Goal: Task Accomplishment & Management: Manage account settings

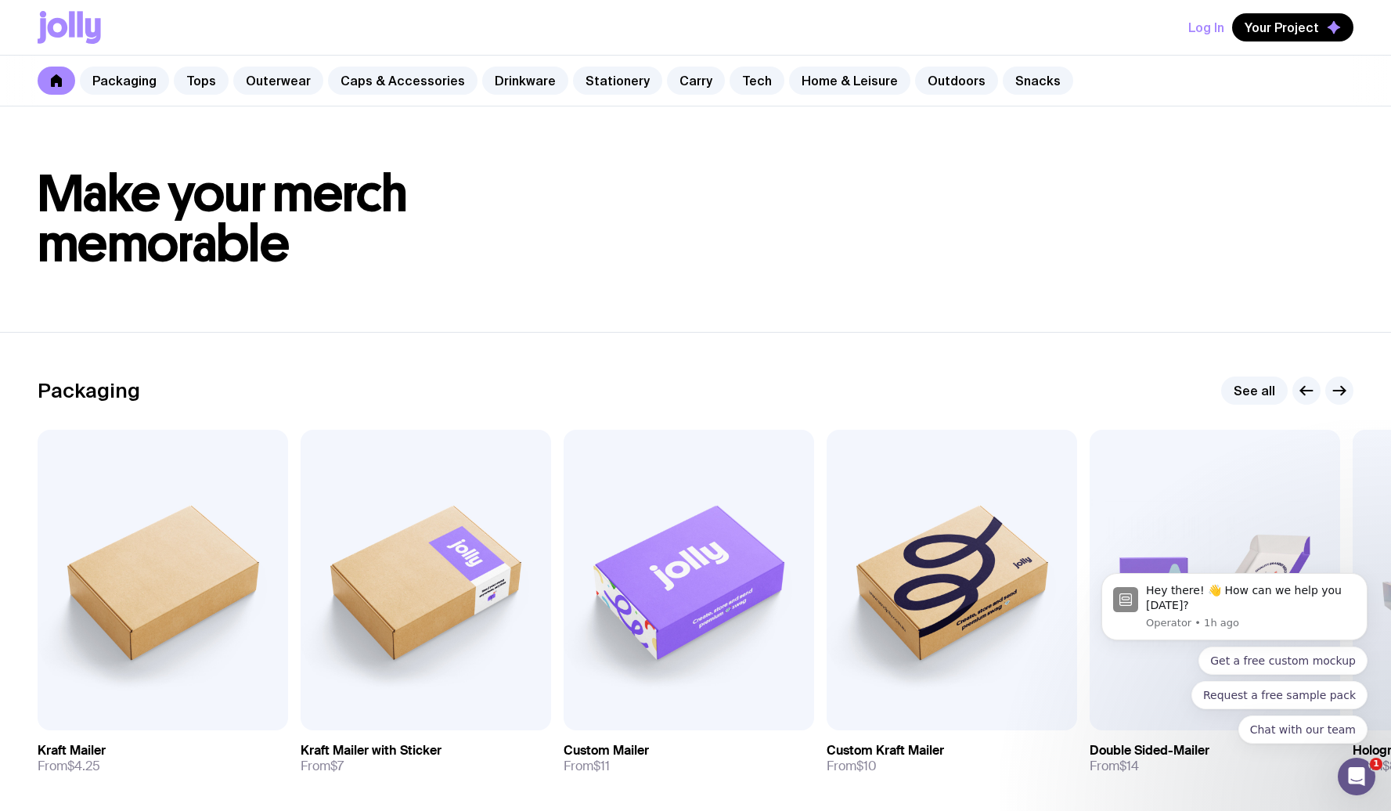
click at [1221, 32] on button "Log In" at bounding box center [1207, 27] width 36 height 28
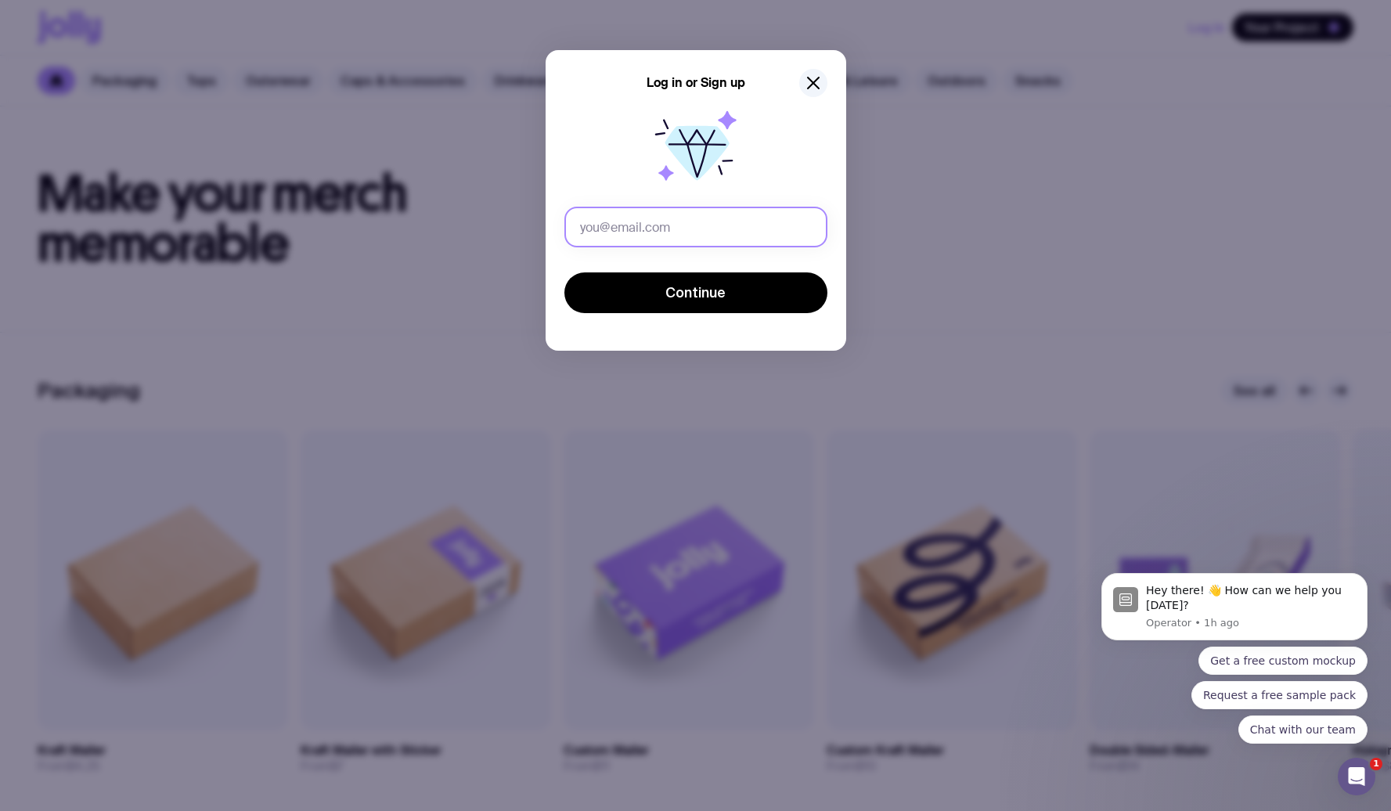
click at [688, 232] on input "text" at bounding box center [696, 227] width 263 height 41
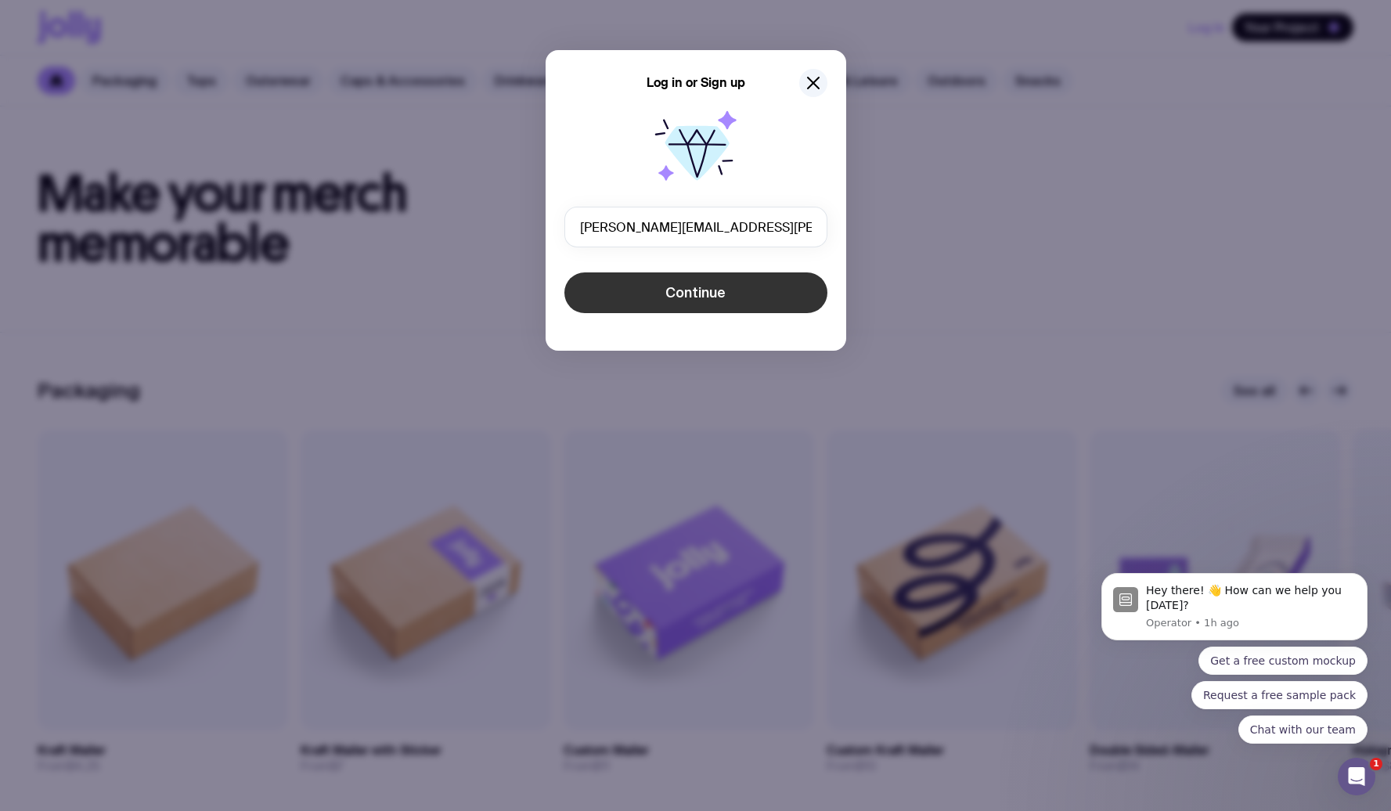
type input "sergey.sobko@uinno.io"
click at [680, 291] on span "Continue" at bounding box center [696, 292] width 60 height 19
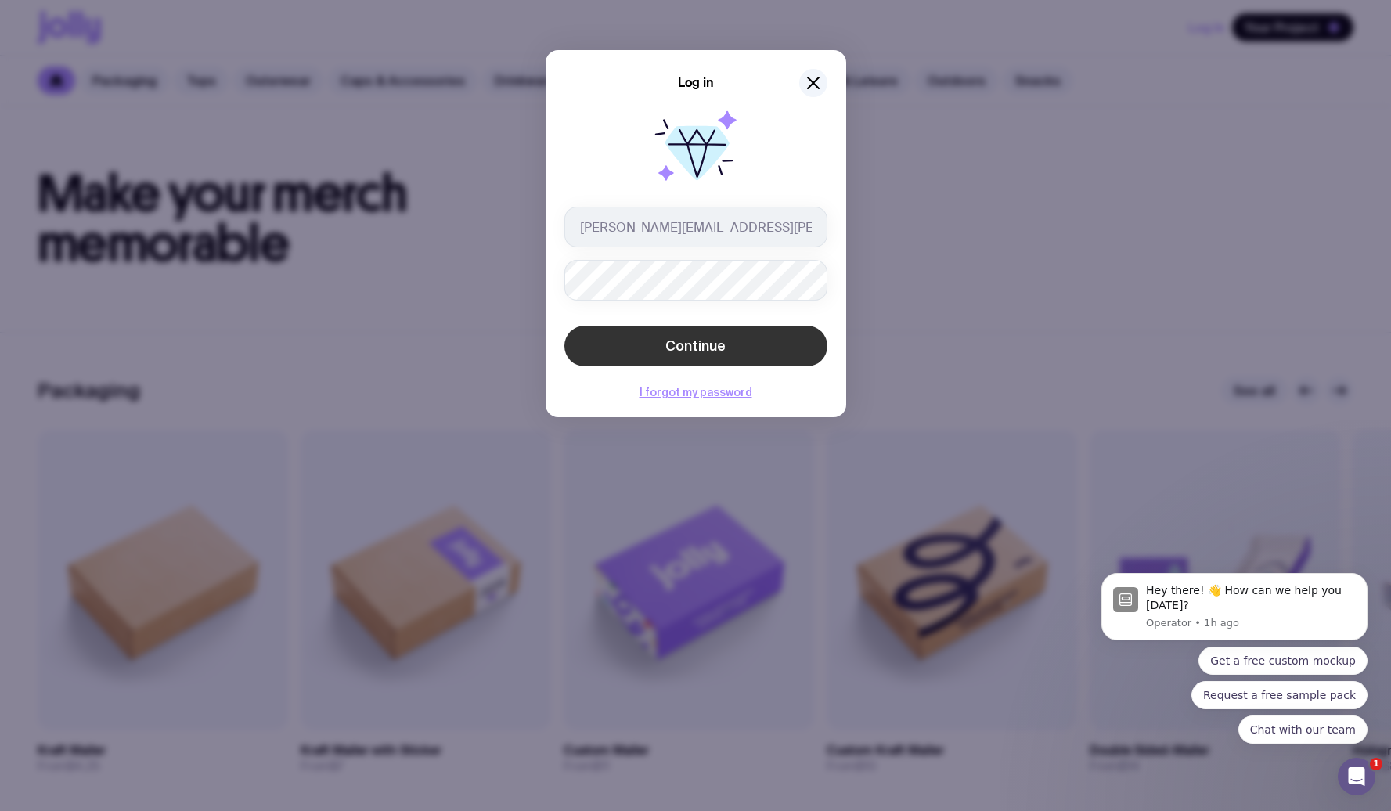
click at [669, 336] on button "Continue" at bounding box center [696, 346] width 263 height 41
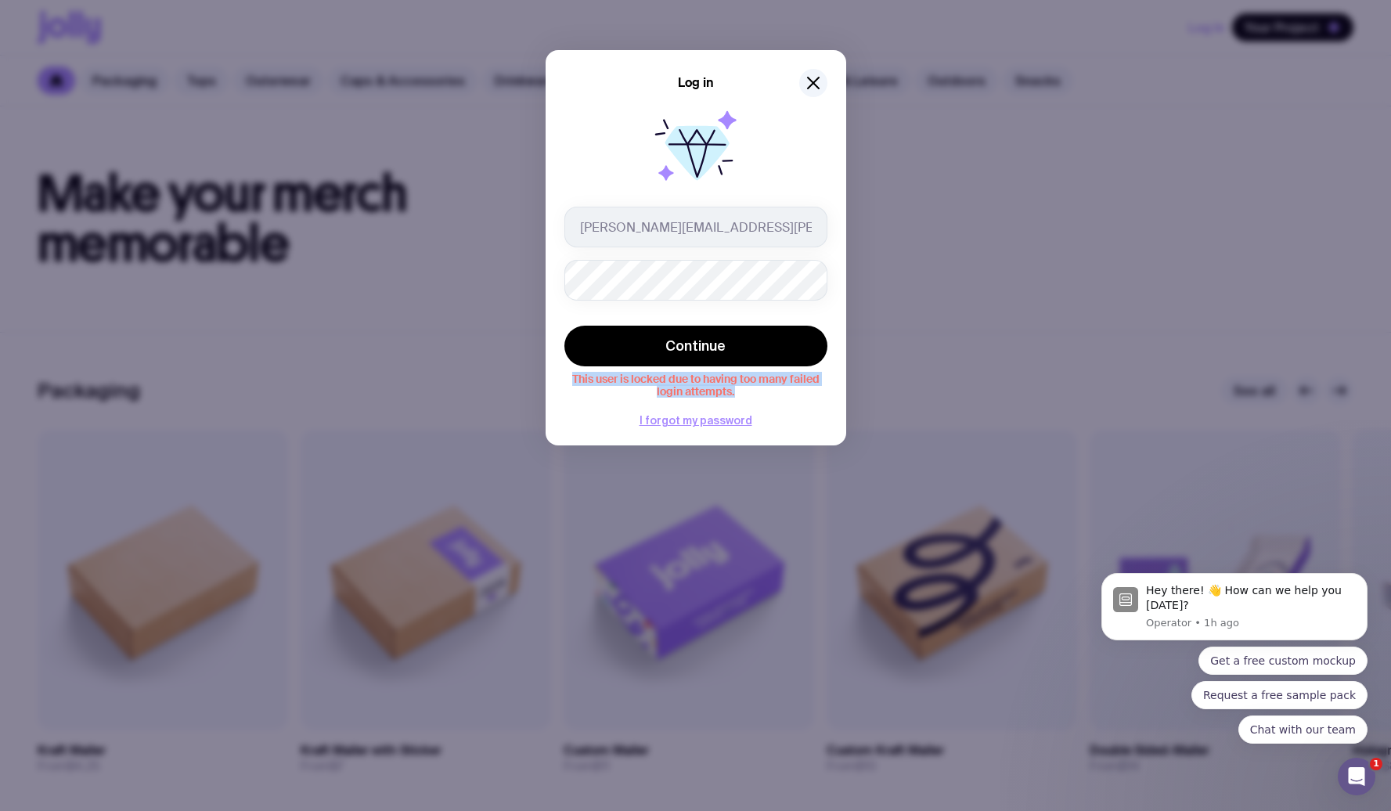
drag, startPoint x: 754, startPoint y: 397, endPoint x: 586, endPoint y: 359, distance: 172.5
click at [586, 370] on div "This user is locked due to having too many failed login attempts." at bounding box center [696, 384] width 263 height 28
copy div "Continue This user is locked due to having too many failed login attempts."
click at [817, 88] on icon "button" at bounding box center [813, 83] width 11 height 11
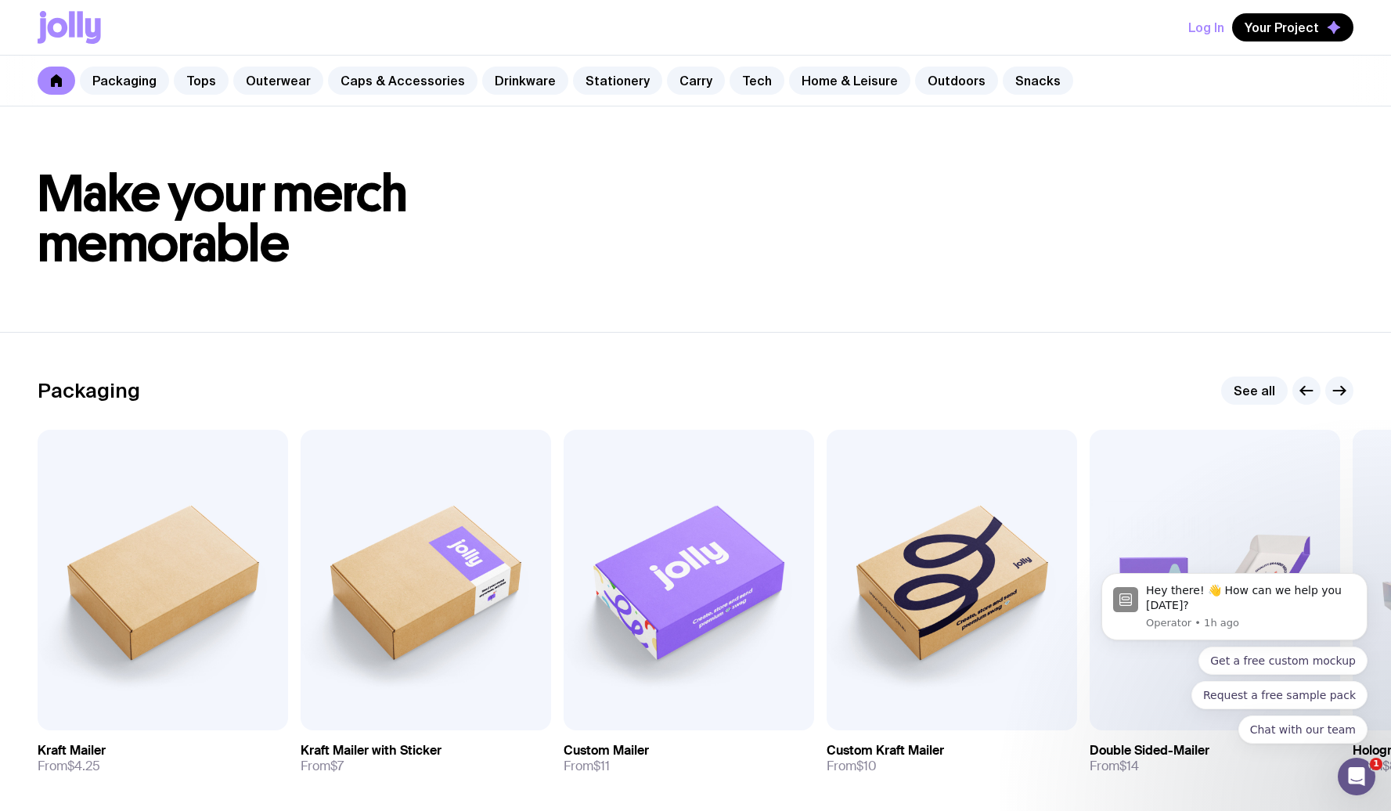
click at [1211, 27] on button "Log In" at bounding box center [1207, 27] width 36 height 28
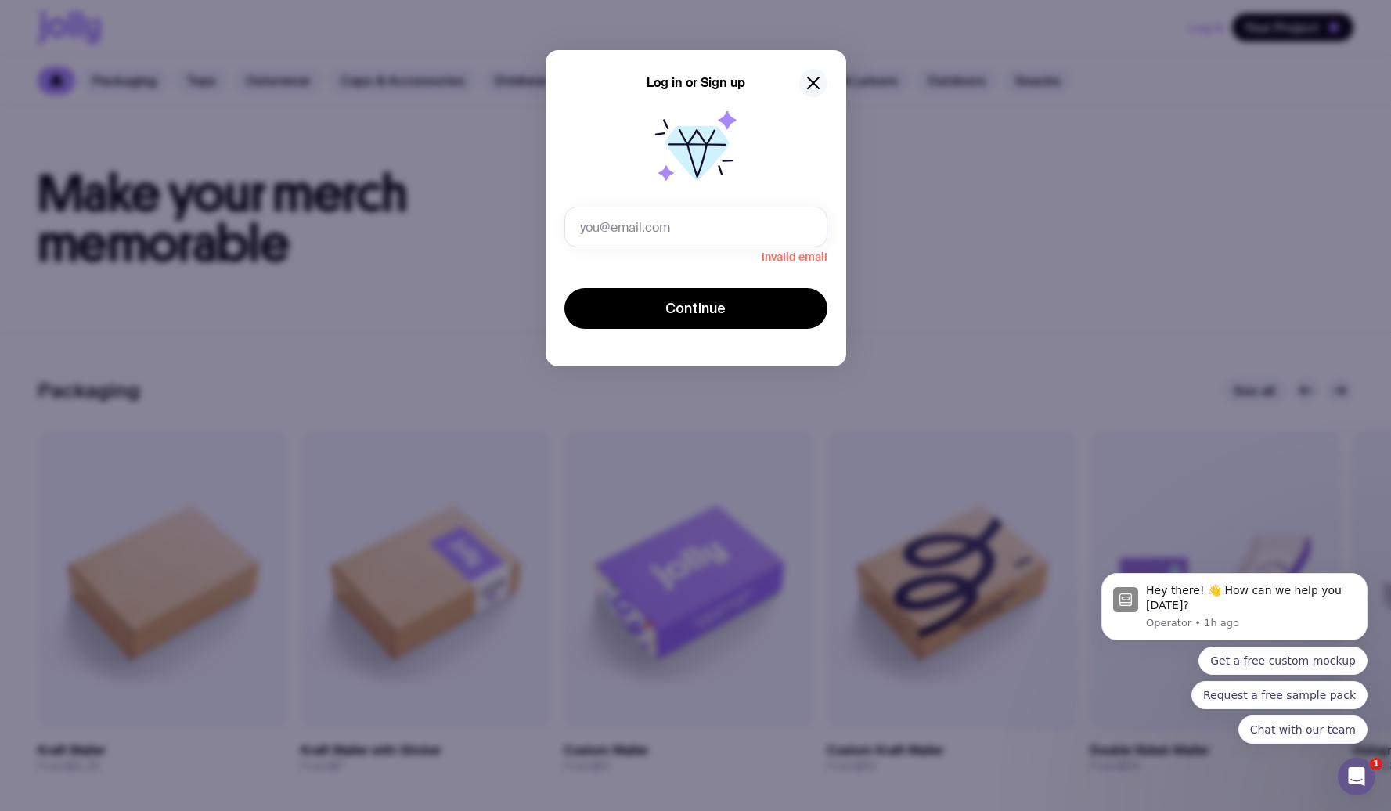
click at [817, 83] on icon "button" at bounding box center [813, 83] width 19 height 19
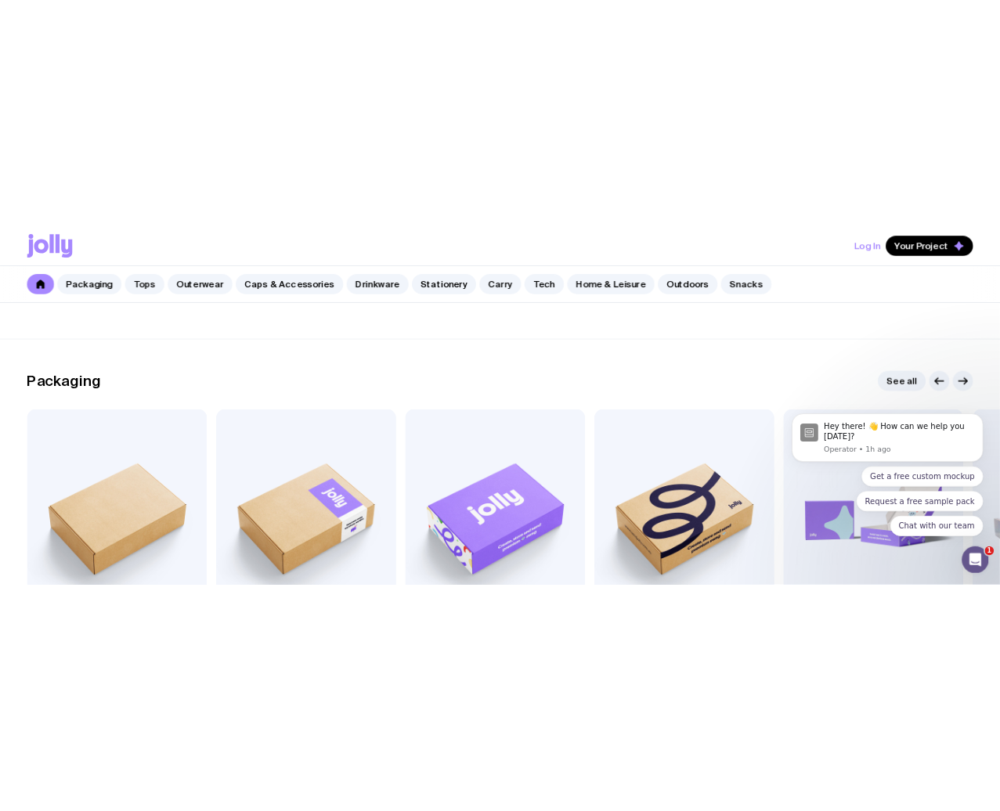
scroll to position [338, 0]
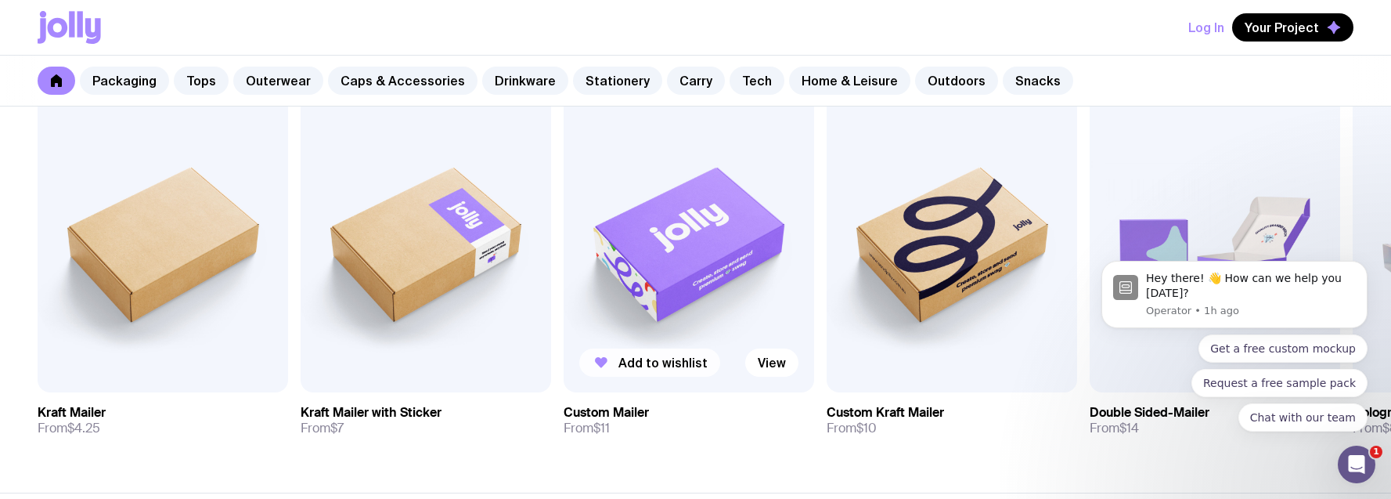
click at [646, 367] on span "Add to wishlist" at bounding box center [663, 363] width 89 height 16
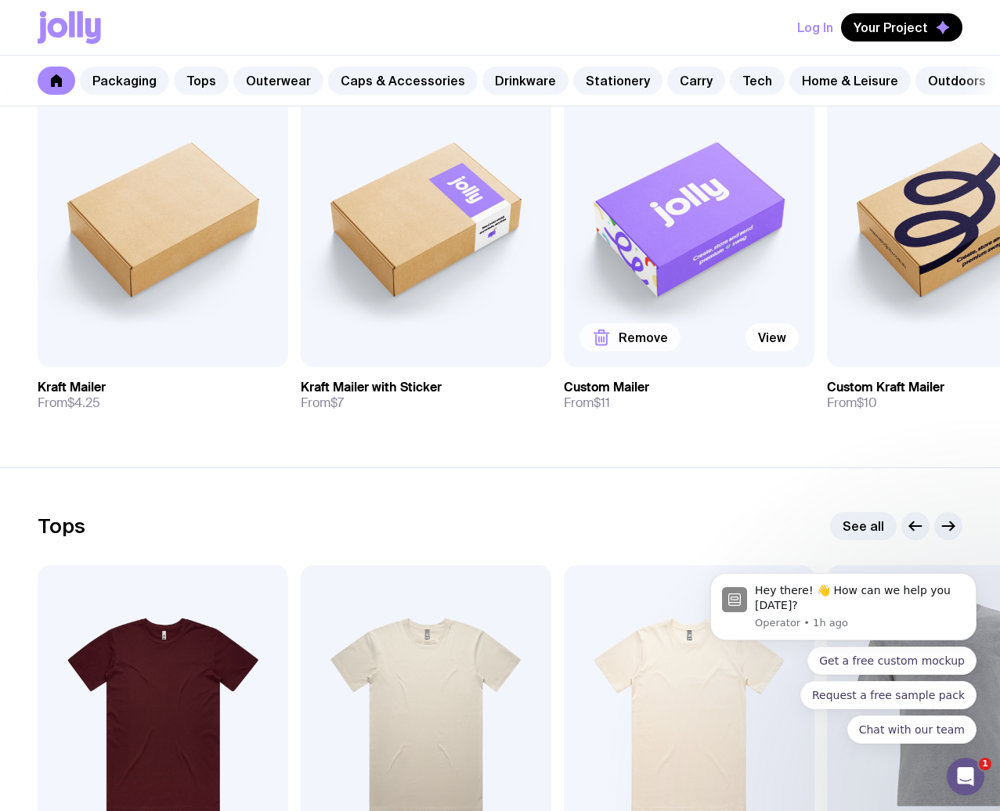
click at [641, 352] on button "Remove" at bounding box center [629, 337] width 101 height 28
click at [674, 345] on span "Add to wishlist" at bounding box center [663, 338] width 89 height 16
click at [887, 24] on span "Your Project" at bounding box center [891, 28] width 74 height 16
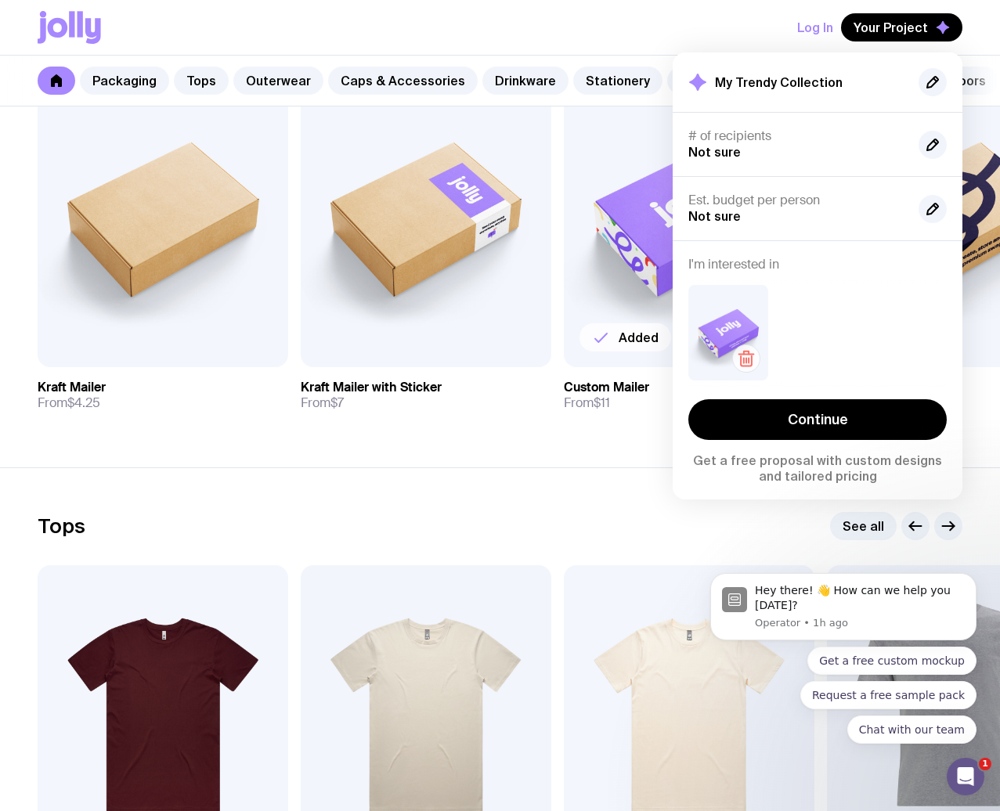
click at [745, 360] on icon "button" at bounding box center [746, 358] width 19 height 19
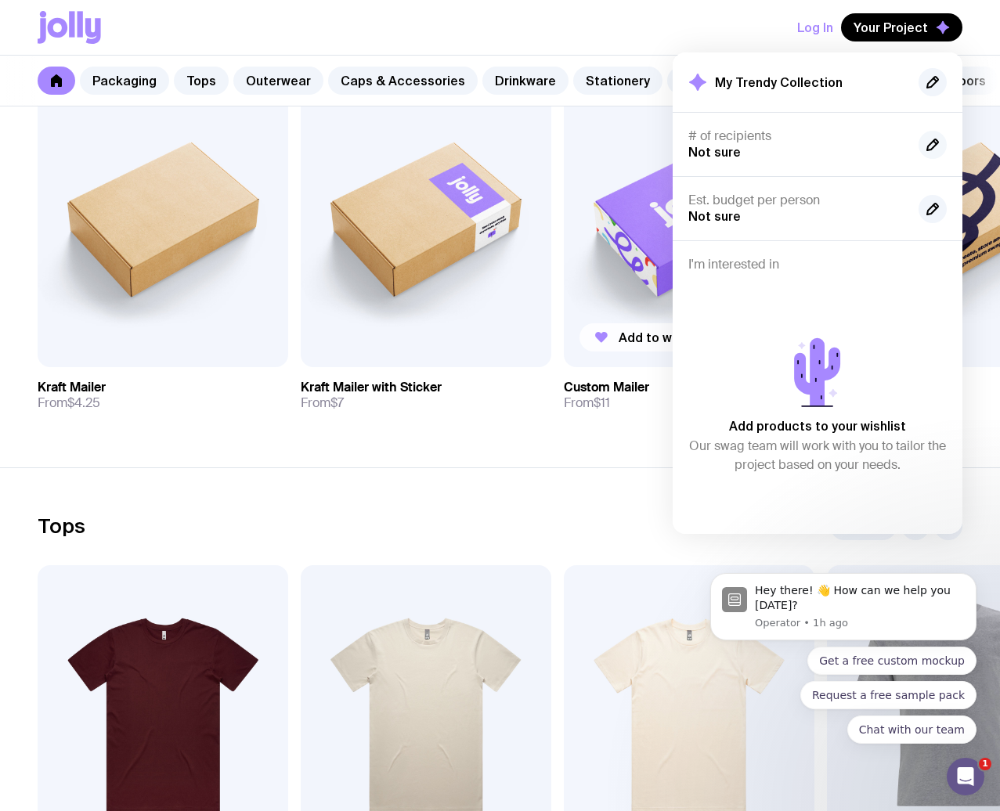
click at [930, 147] on icon "button" at bounding box center [932, 144] width 19 height 19
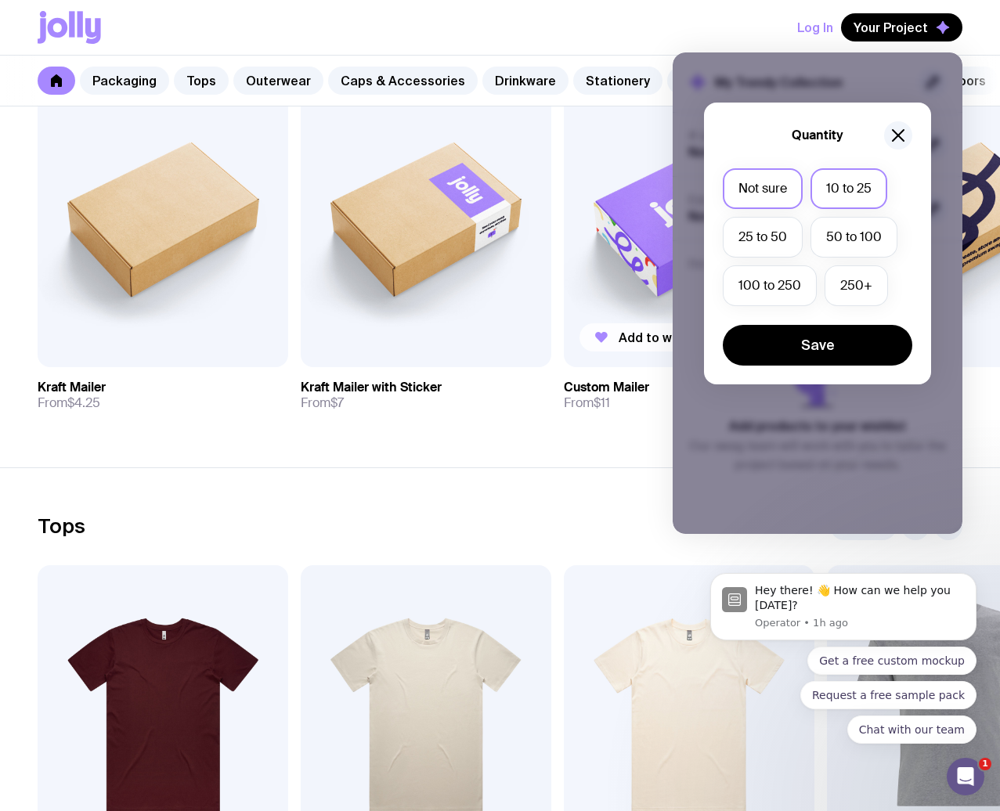
click at [836, 202] on label "10 to 25" at bounding box center [848, 188] width 77 height 41
click at [0, 0] on input "10 to 25" at bounding box center [0, 0] width 0 height 0
click at [843, 352] on button "Save" at bounding box center [817, 345] width 189 height 41
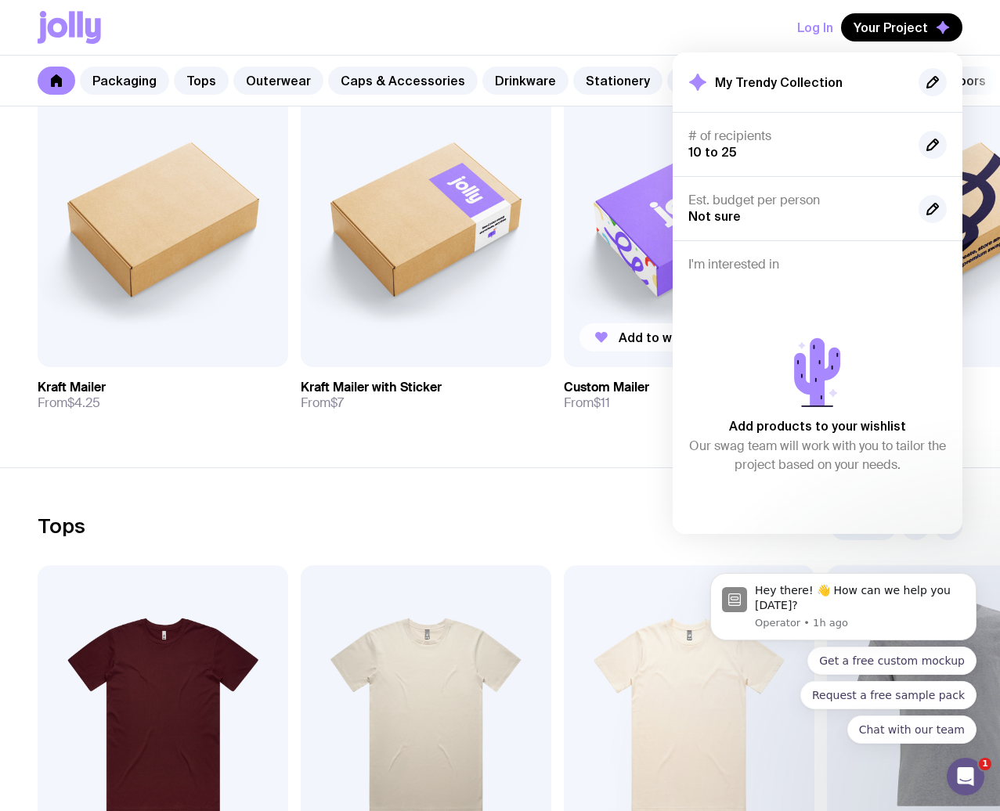
click at [129, 29] on div "Log In Your Project My Trendy Collection # of recipients 10 to 25 Est. budget p…" at bounding box center [500, 27] width 925 height 55
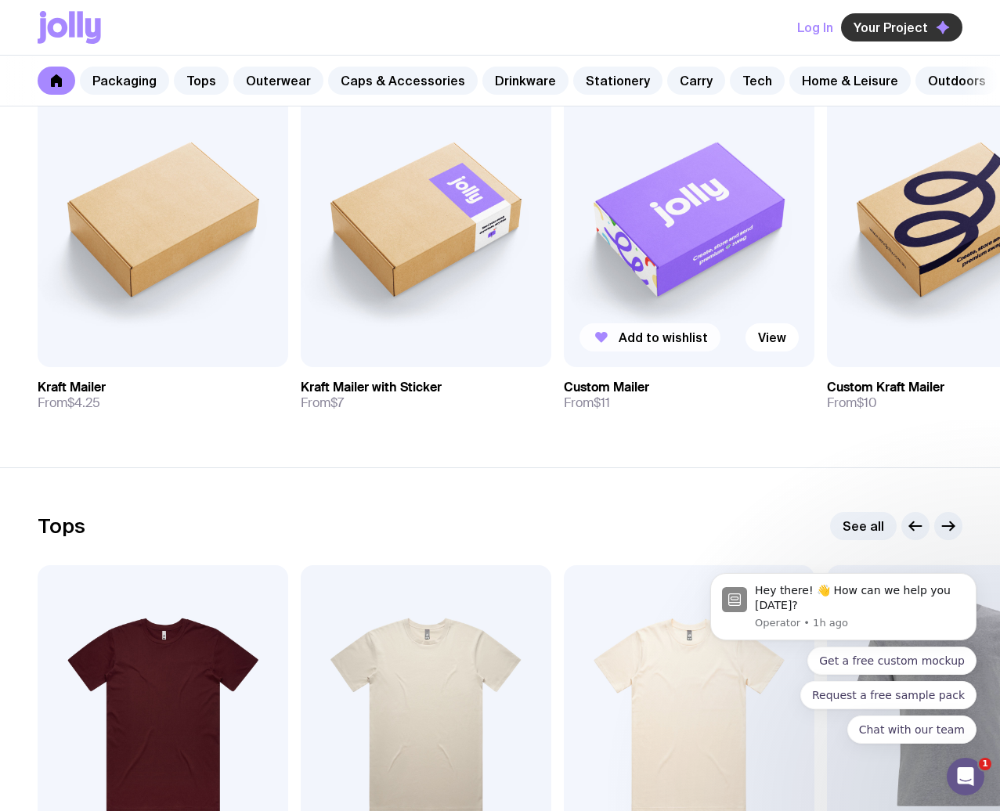
click at [893, 32] on span "Your Project" at bounding box center [891, 28] width 74 height 16
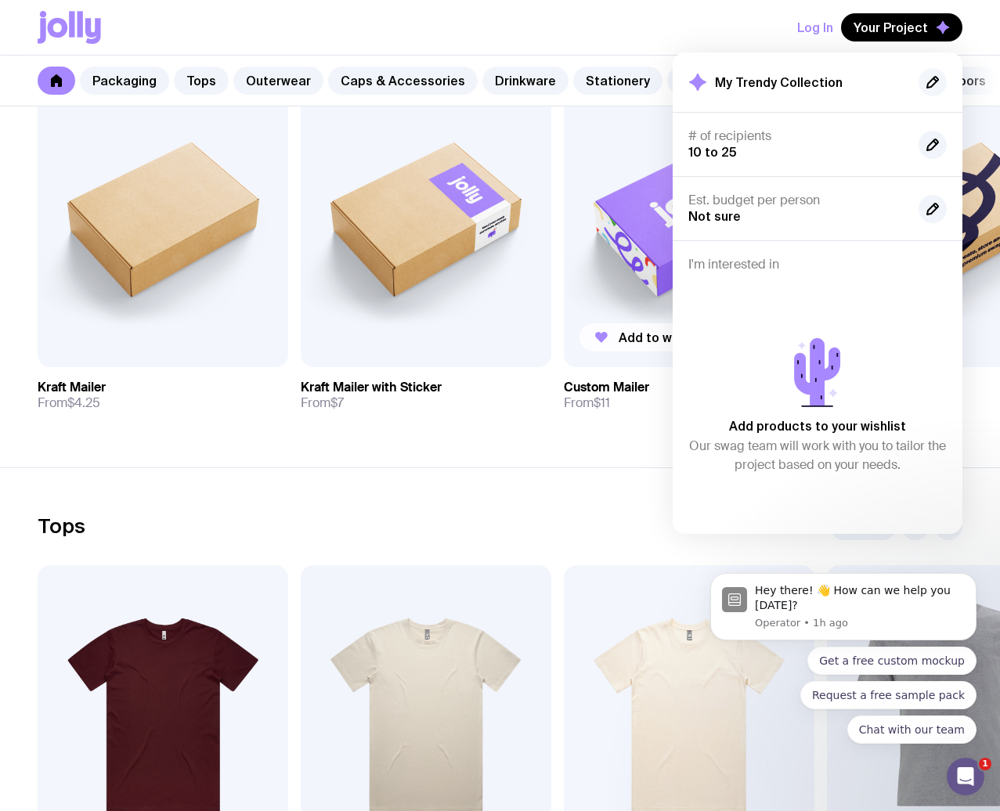
click at [931, 88] on icon "button" at bounding box center [932, 82] width 19 height 19
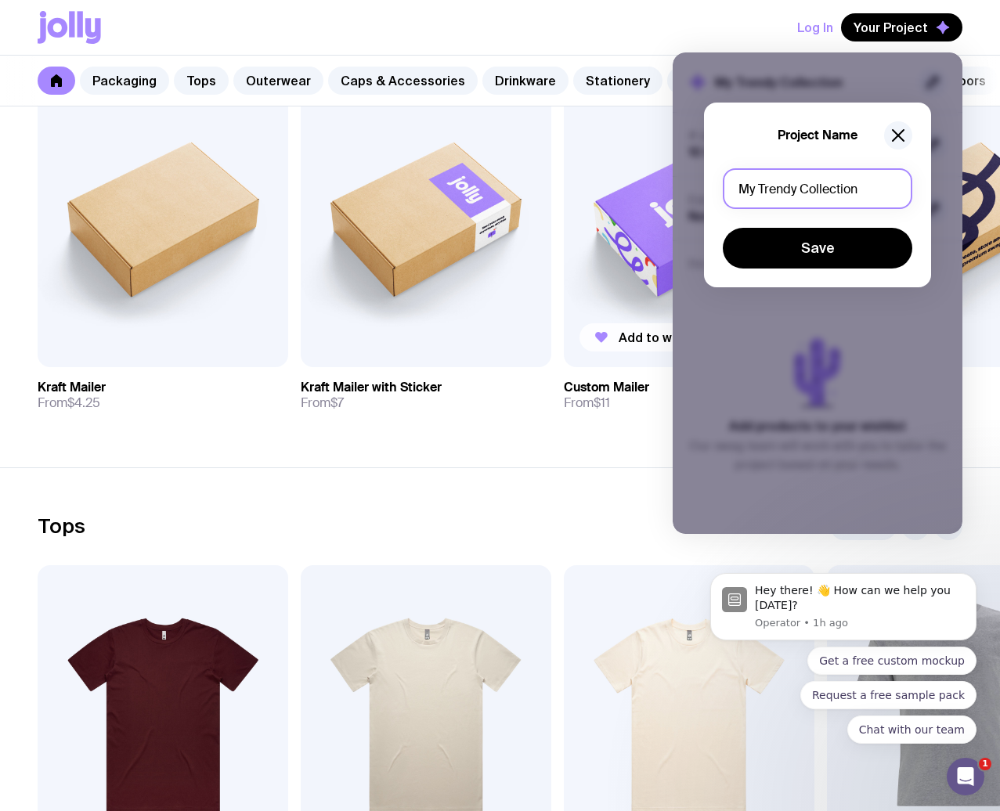
drag, startPoint x: 866, startPoint y: 202, endPoint x: 669, endPoint y: 189, distance: 197.7
click at [723, 189] on input "My Trendy Collection" at bounding box center [817, 188] width 189 height 41
type input "This is test project for prod environment"
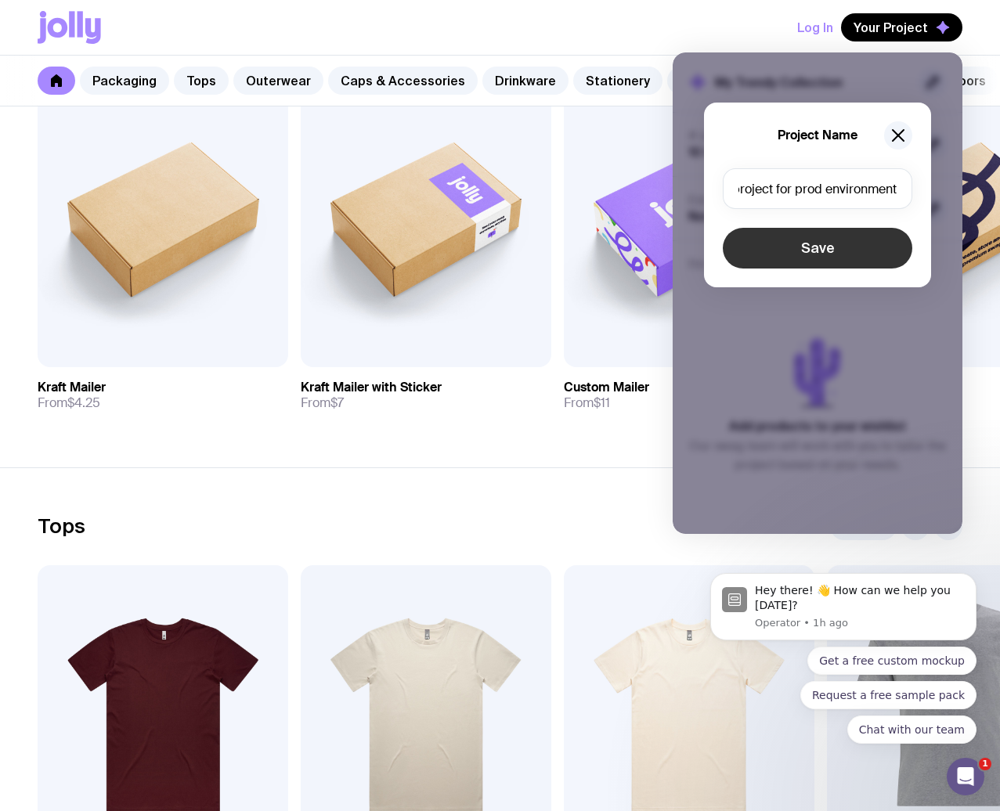
click at [773, 254] on button "Save" at bounding box center [817, 248] width 189 height 41
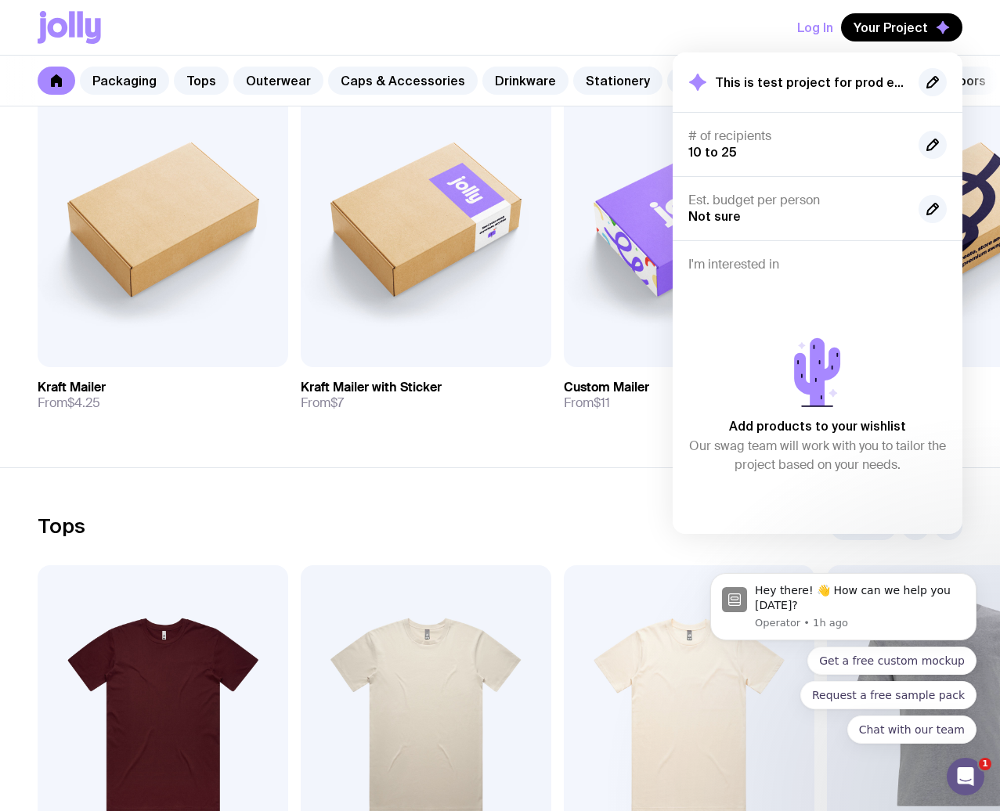
click at [828, 27] on button "Log In" at bounding box center [815, 27] width 36 height 28
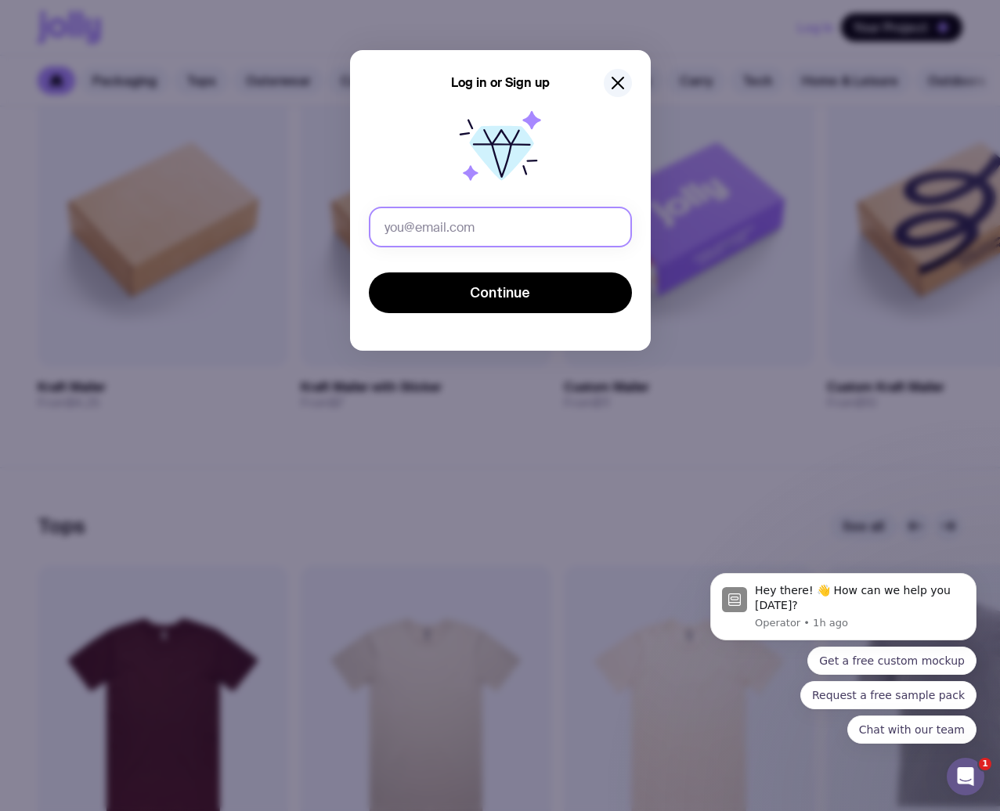
click at [457, 229] on input "text" at bounding box center [500, 227] width 263 height 41
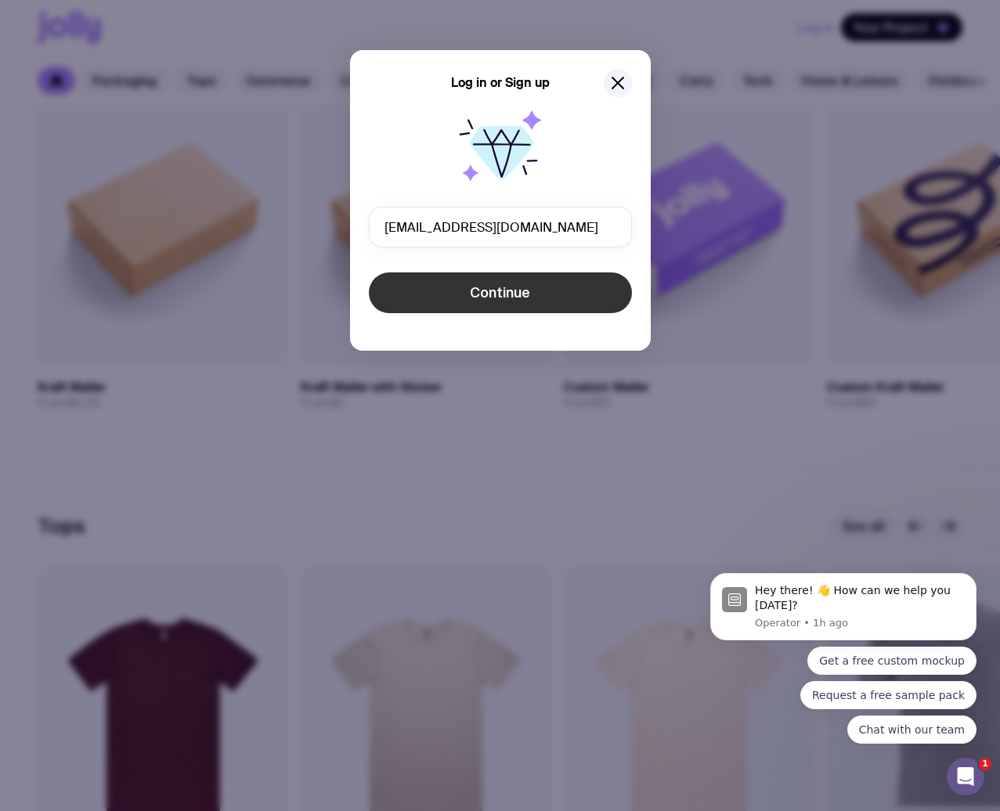
type input "Sergbrikov+101@gmail.com"
click at [494, 303] on button "Continue" at bounding box center [500, 292] width 263 height 41
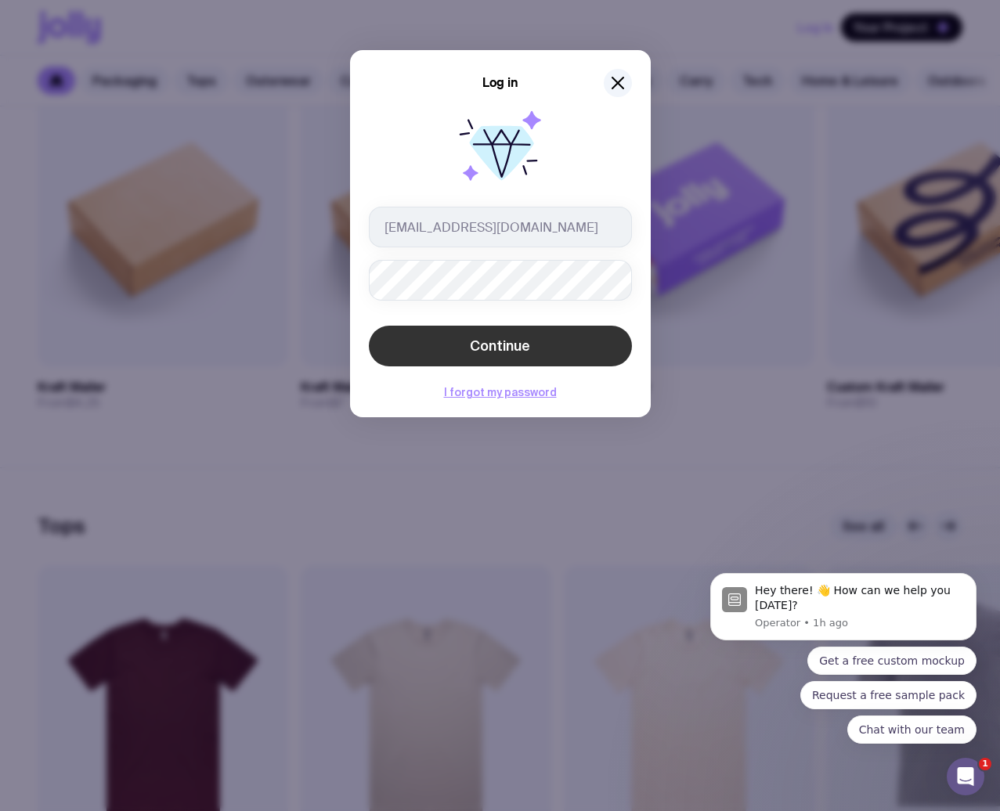
click at [530, 337] on button "Continue" at bounding box center [500, 346] width 263 height 41
